Goal: Task Accomplishment & Management: Manage account settings

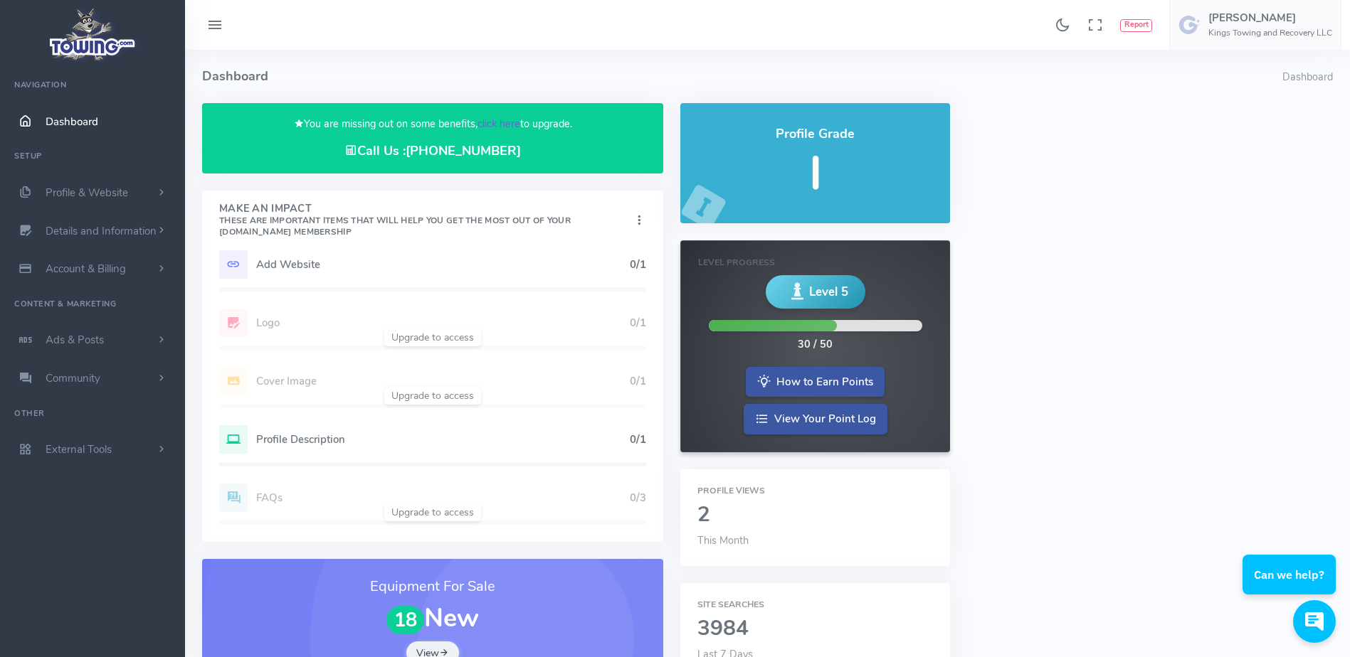
click at [502, 125] on link "click here" at bounding box center [498, 124] width 43 height 14
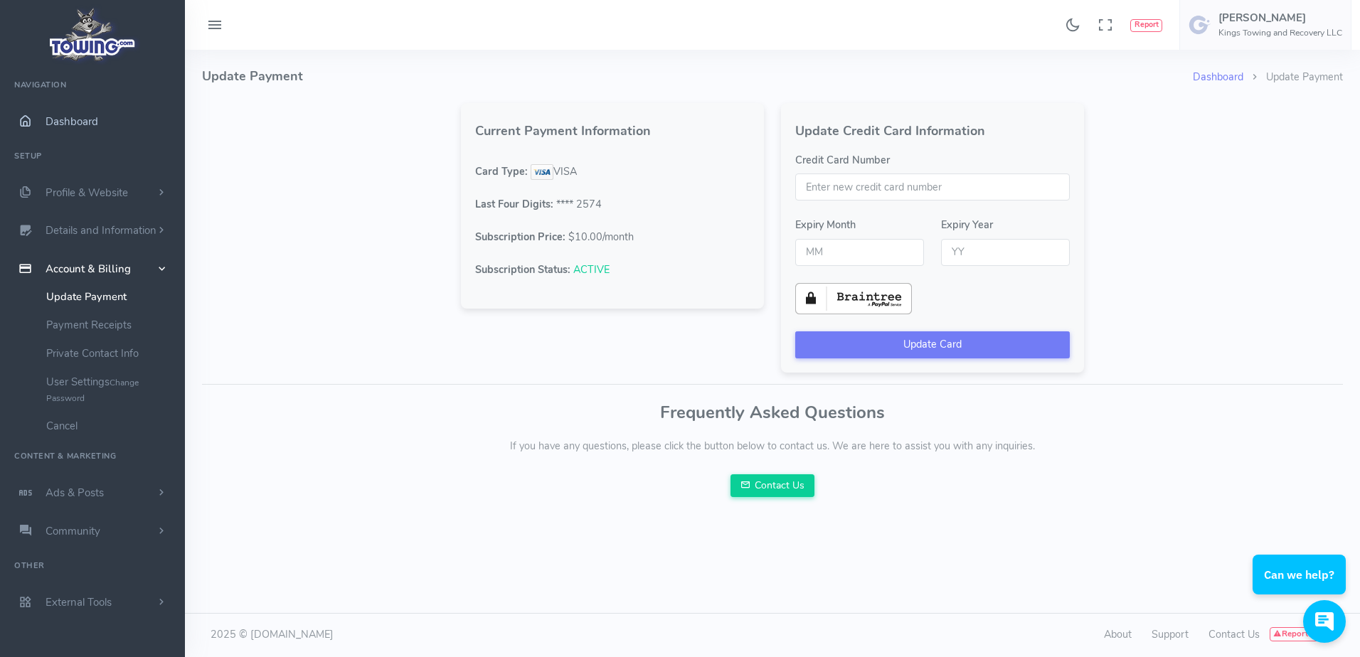
click at [80, 120] on span "Dashboard" at bounding box center [72, 122] width 53 height 14
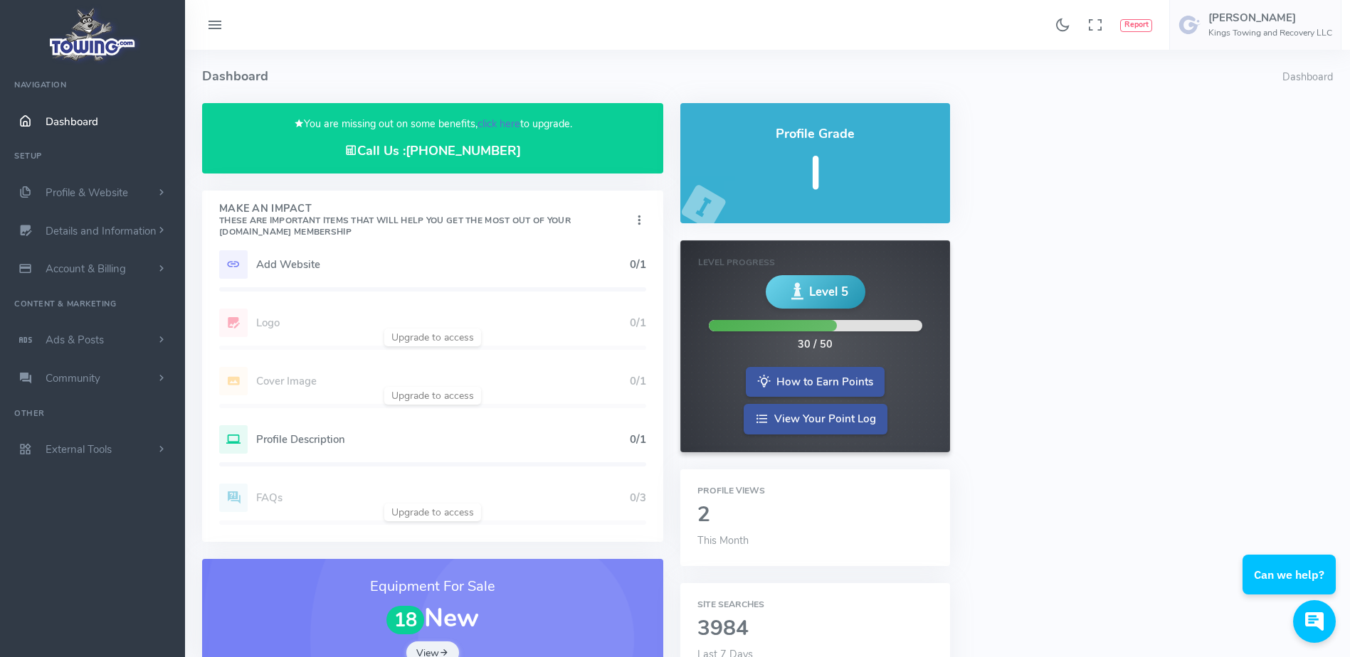
click at [503, 127] on link "click here" at bounding box center [498, 124] width 43 height 14
click at [514, 117] on link "click here" at bounding box center [498, 124] width 43 height 14
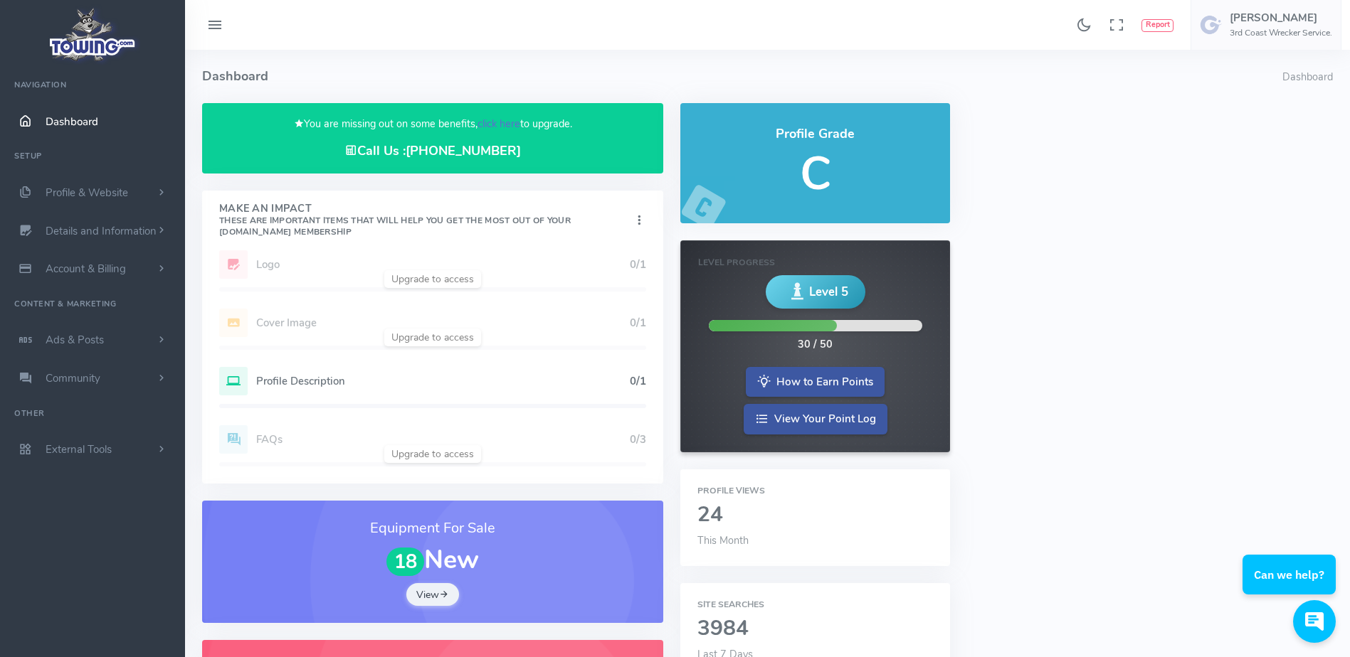
click at [517, 125] on link "click here" at bounding box center [498, 124] width 43 height 14
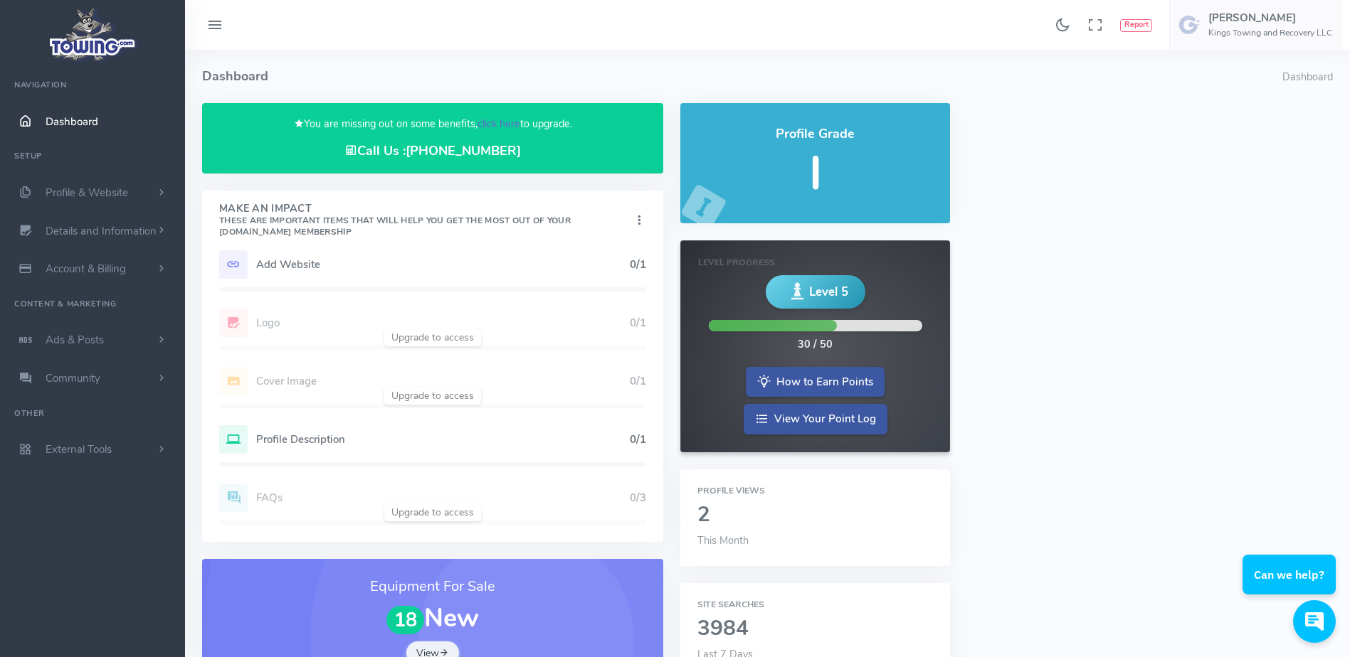
click at [502, 122] on link "click here" at bounding box center [498, 124] width 43 height 14
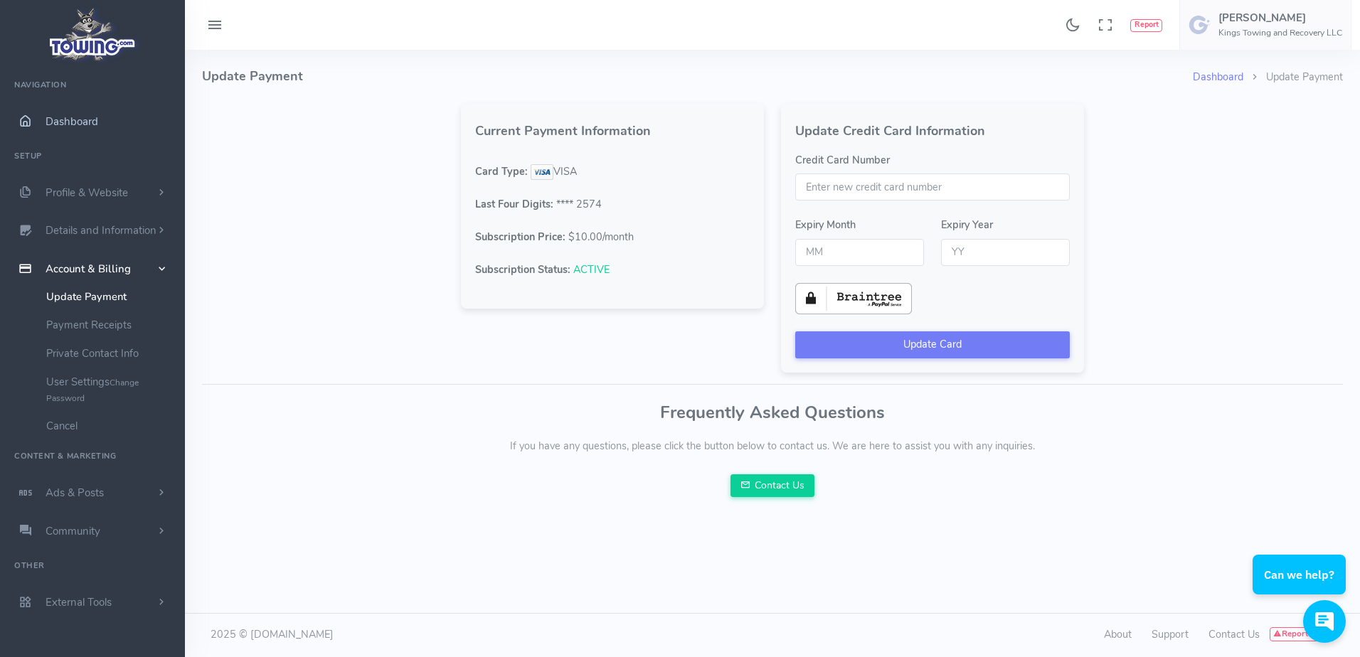
click at [93, 126] on span "Dashboard" at bounding box center [72, 122] width 53 height 14
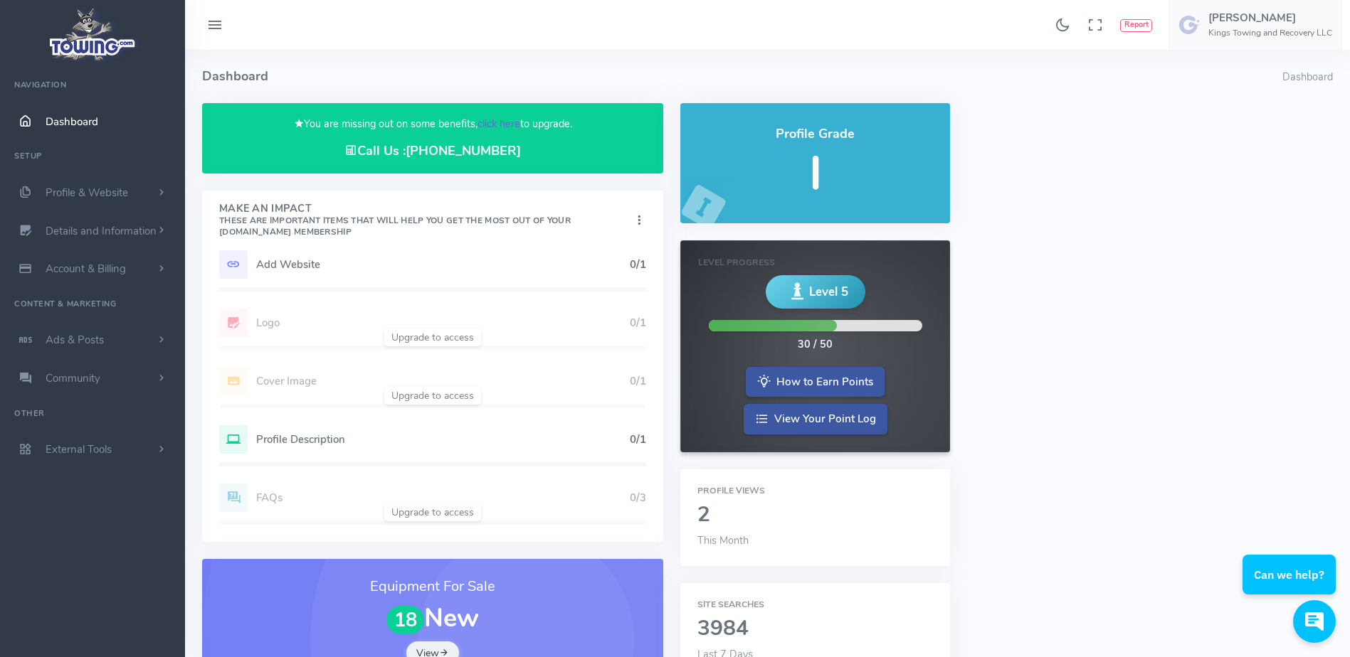
click at [501, 122] on link "click here" at bounding box center [498, 124] width 43 height 14
